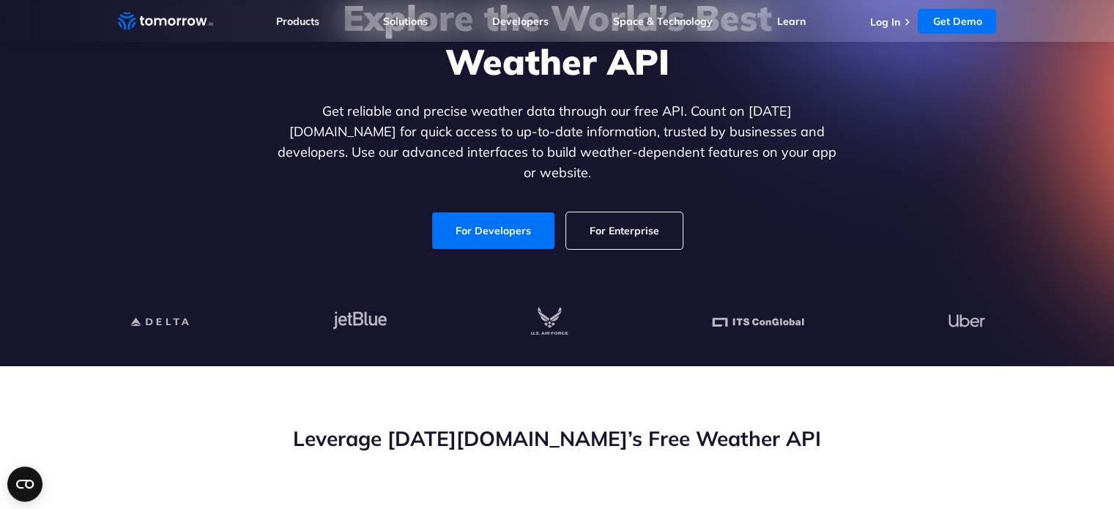
scroll to position [160, 0]
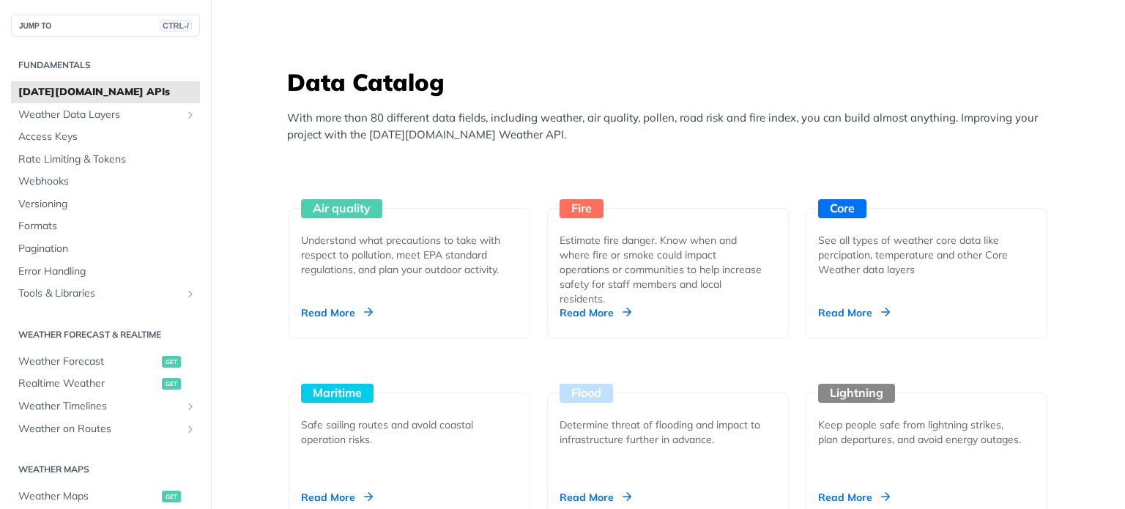
scroll to position [1502, 0]
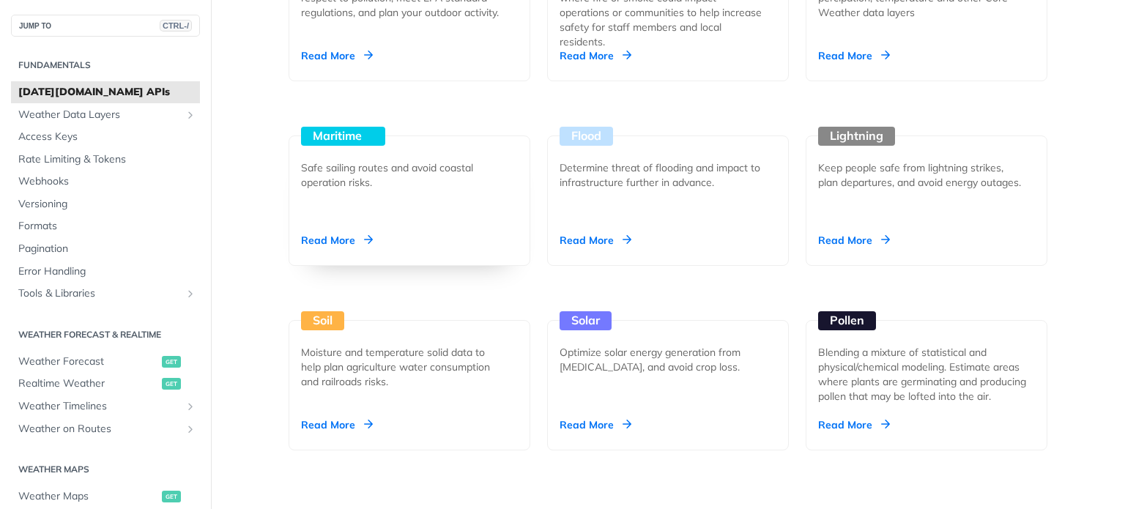
click at [331, 237] on div "Read More" at bounding box center [337, 240] width 72 height 15
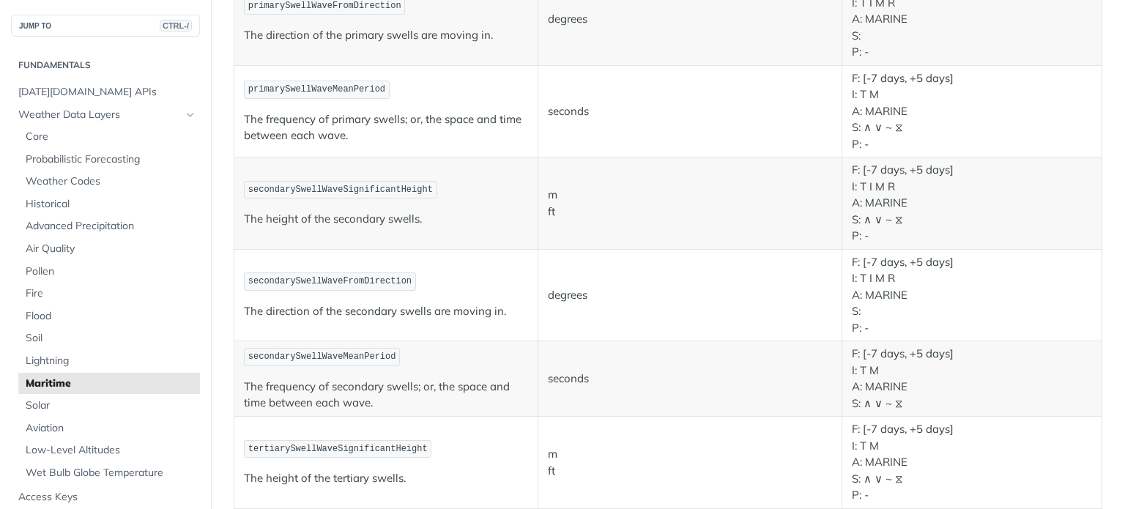
scroll to position [955, 0]
